Goal: Task Accomplishment & Management: Manage account settings

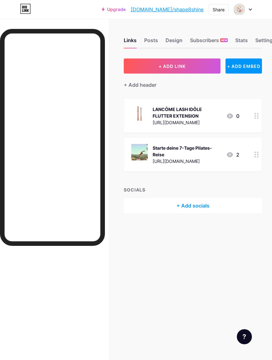
scroll to position [8, 0]
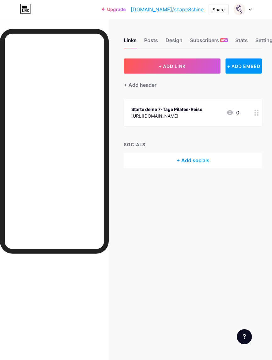
scroll to position [1, 0]
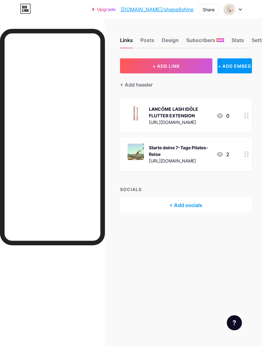
click at [233, 11] on img at bounding box center [229, 9] width 12 height 12
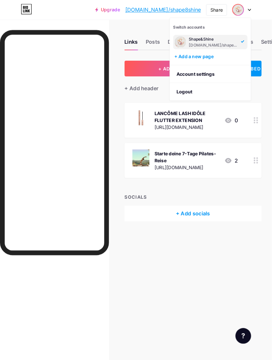
scroll to position [1, 0]
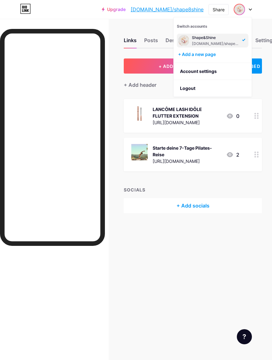
click at [262, 18] on div "Upgrade bio.link/shape8... bio.link/shape8shine Share Switch accounts Shape&Shi…" at bounding box center [136, 9] width 272 height 19
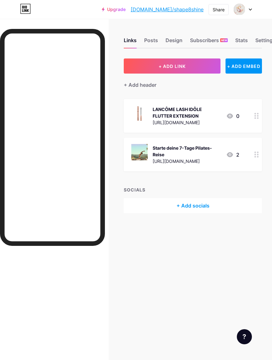
click at [172, 41] on div "Design" at bounding box center [173, 41] width 17 height 11
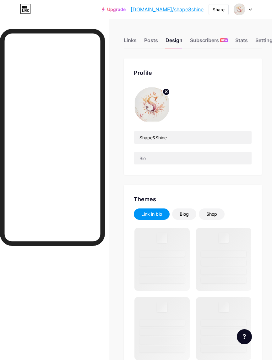
click at [157, 107] on img at bounding box center [152, 105] width 36 height 36
click at [167, 95] on circle at bounding box center [166, 91] width 7 height 7
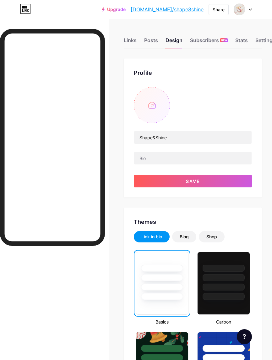
click at [156, 109] on input "file" at bounding box center [152, 105] width 36 height 36
type input "C:\fakepath\IMG_0864.jpeg"
click at [188, 183] on span "Save" at bounding box center [193, 180] width 14 height 5
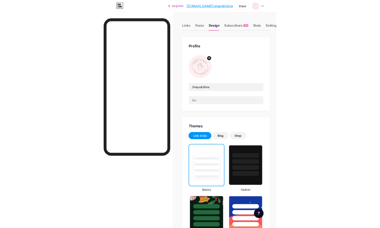
scroll to position [34, 0]
